Goal: Task Accomplishment & Management: Manage account settings

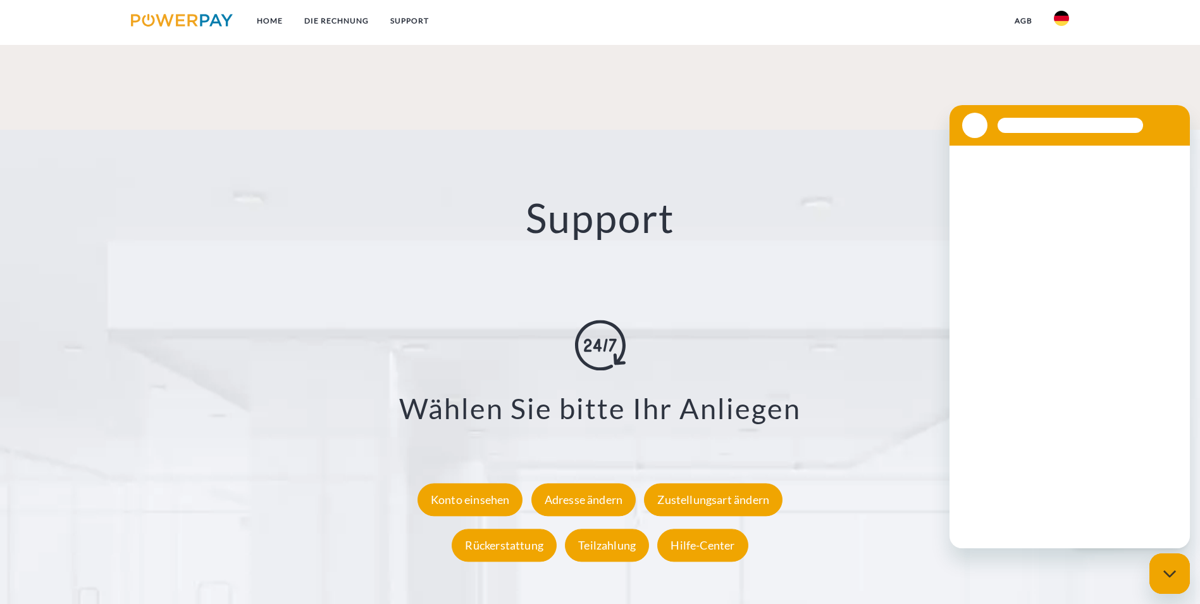
scroll to position [2324, 0]
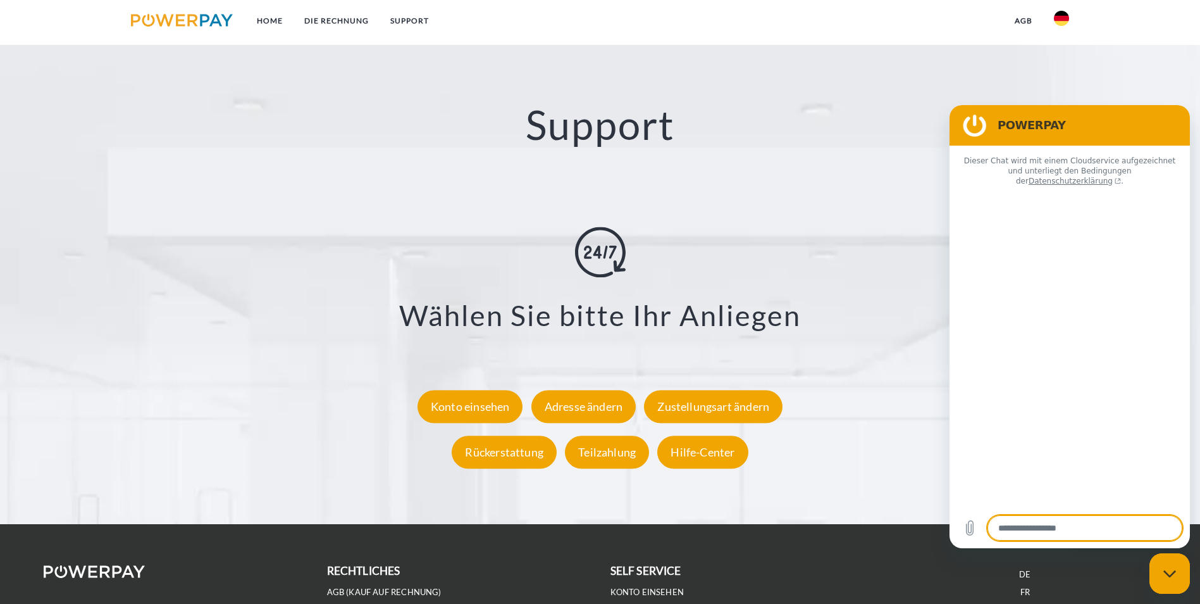
click at [772, 600] on li "Adresse ändern" at bounding box center [741, 609] width 263 height 18
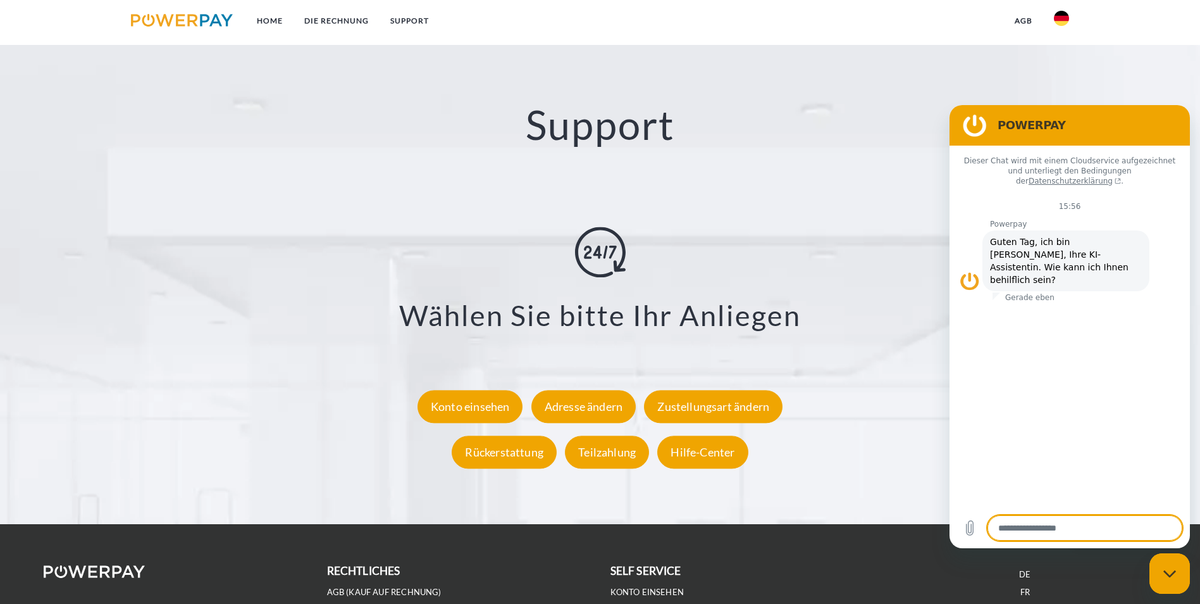
click at [1184, 583] on div "Messaging-Fenster schließen" at bounding box center [1170, 573] width 38 height 38
type textarea "*"
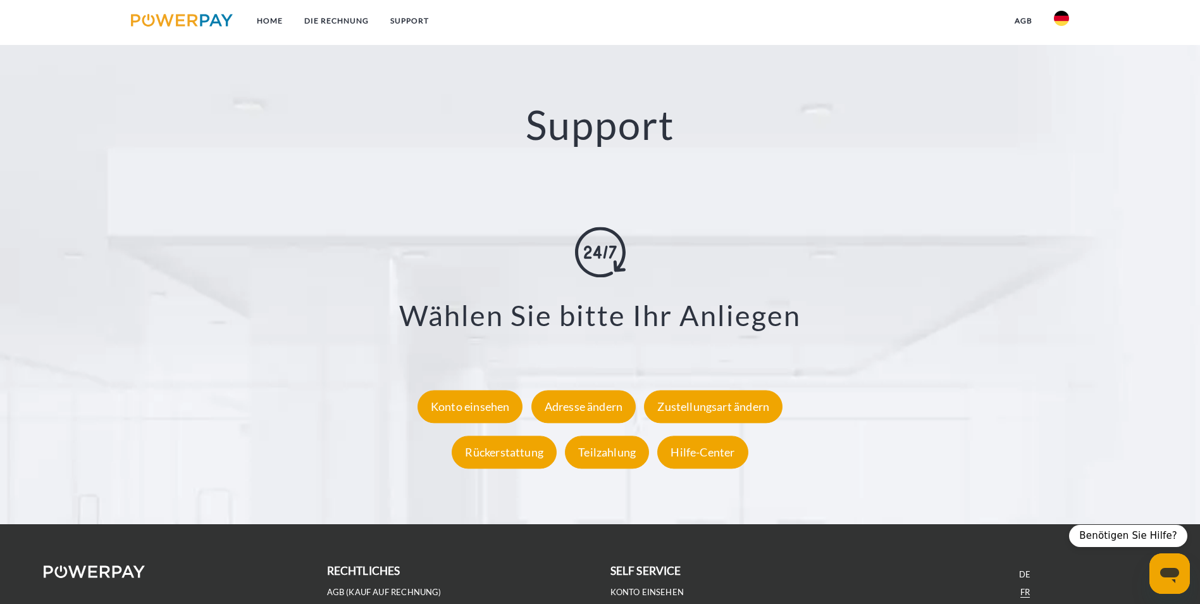
click at [1024, 586] on link "FR" at bounding box center [1024, 591] width 9 height 11
